Goal: Check status: Check status

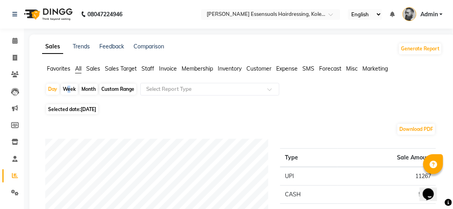
click at [65, 88] on div "Week" at bounding box center [69, 89] width 17 height 11
select select "9"
select select "2025"
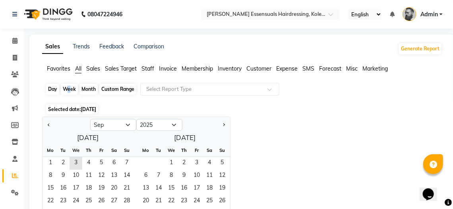
click at [68, 89] on div "Week" at bounding box center [69, 89] width 17 height 11
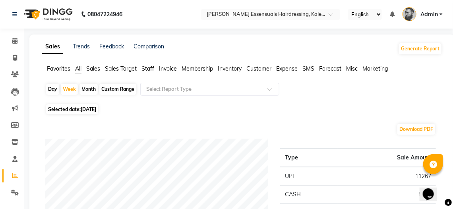
click at [51, 90] on div "Day" at bounding box center [52, 89] width 13 height 11
select select "9"
select select "2025"
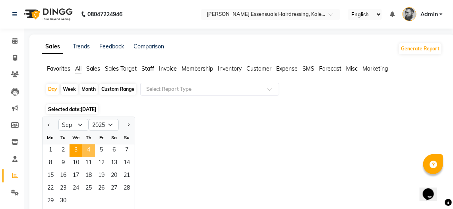
click at [91, 149] on span "4" at bounding box center [88, 151] width 13 height 13
